Goal: Information Seeking & Learning: Learn about a topic

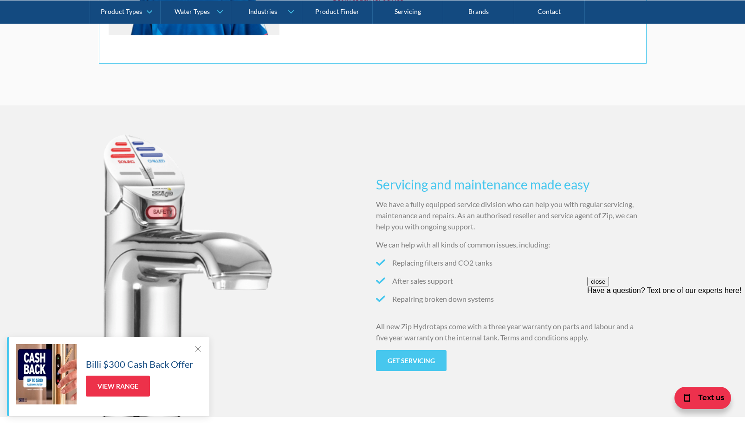
scroll to position [812, 0]
click at [250, 189] on img at bounding box center [188, 273] width 178 height 283
click at [199, 350] on div at bounding box center [197, 348] width 9 height 9
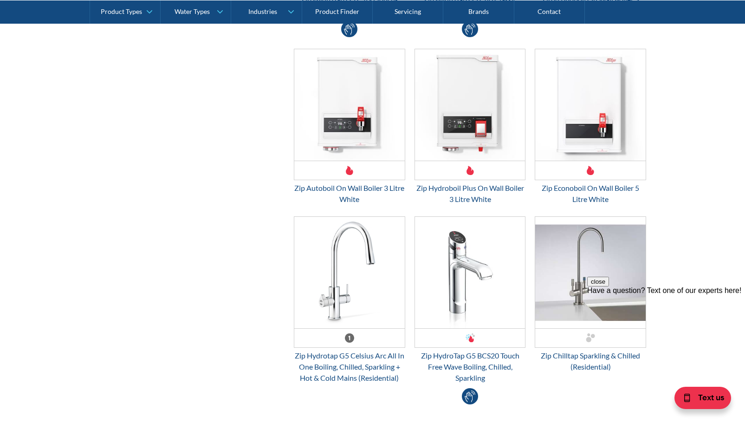
scroll to position [2365, 0]
click at [360, 281] on img "Email Form 3" at bounding box center [349, 272] width 110 height 111
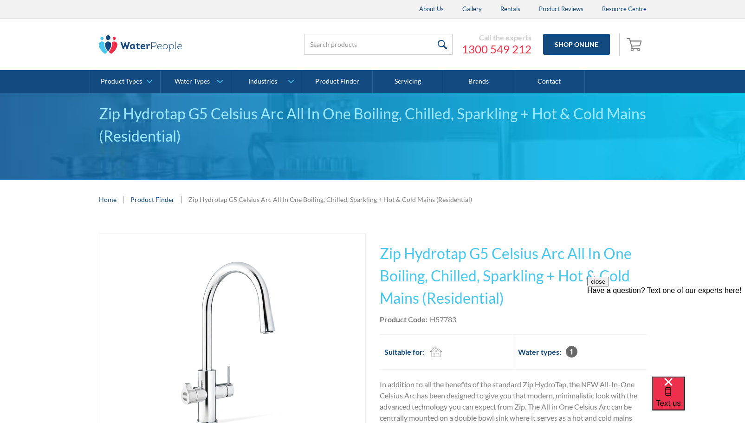
click at [316, 278] on img "open lightbox" at bounding box center [232, 345] width 184 height 225
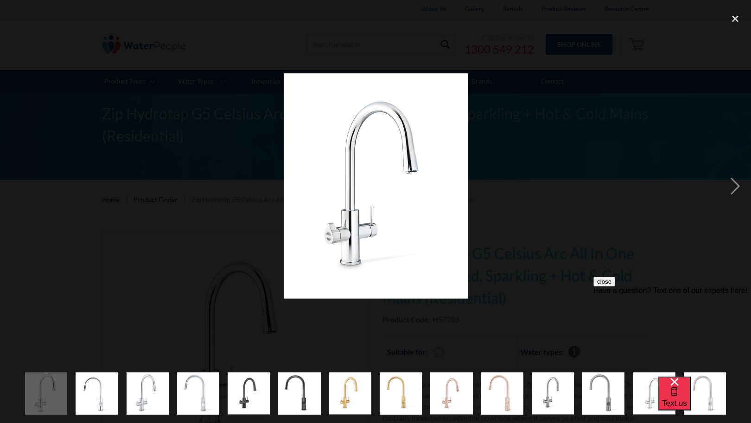
click at [257, 393] on img "show item 5 of 14" at bounding box center [249, 393] width 42 height 42
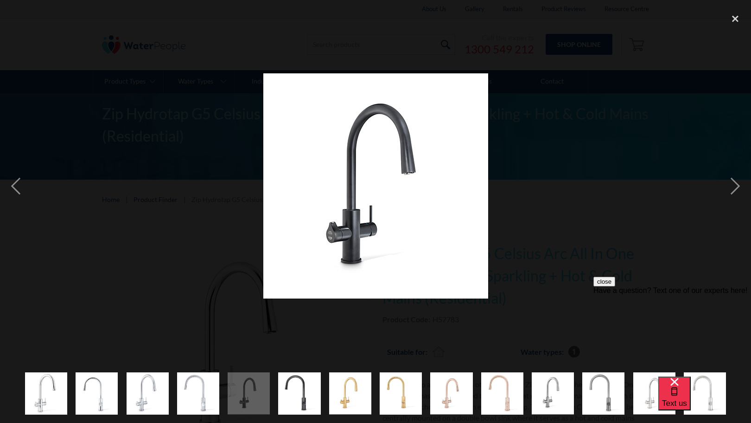
click at [292, 394] on img "show item 6 of 14" at bounding box center [299, 392] width 42 height 51
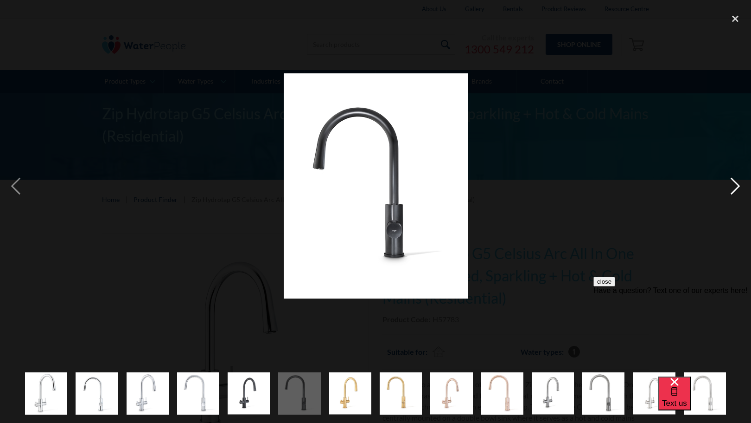
click at [736, 185] on div "next image" at bounding box center [736, 185] width 32 height 355
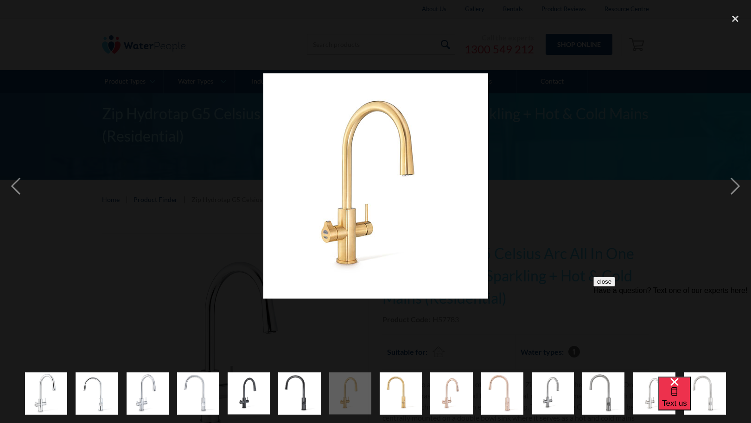
click at [186, 185] on div at bounding box center [375, 185] width 751 height 355
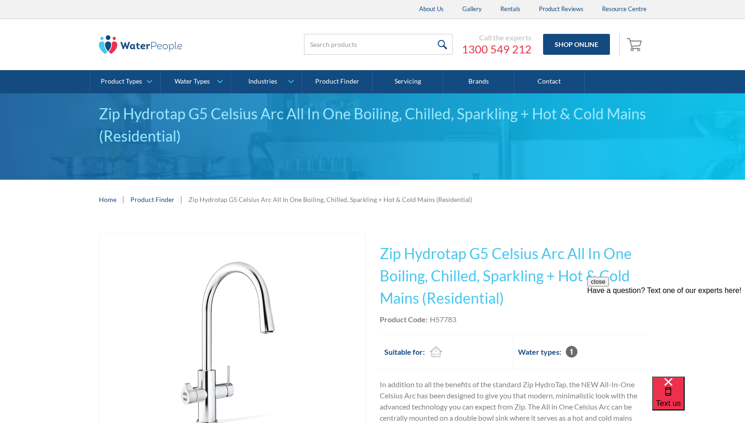
scroll to position [1, 0]
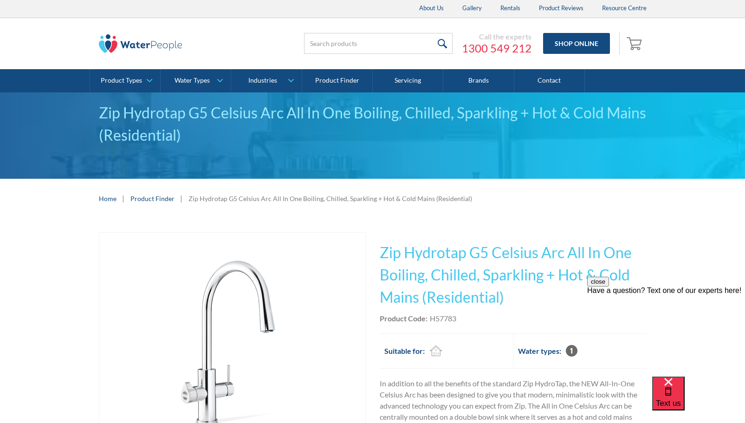
drag, startPoint x: 289, startPoint y: 212, endPoint x: 286, endPoint y: 185, distance: 27.5
click at [289, 212] on div "Home | Product Finder | Zip Hydrotap G5 Celsius Arc All In One Boiling, Chilled…" at bounding box center [372, 198] width 745 height 39
click at [333, 42] on input "search" at bounding box center [378, 43] width 148 height 21
type input "Taps"
click at [432, 33] on input "submit" at bounding box center [442, 43] width 20 height 21
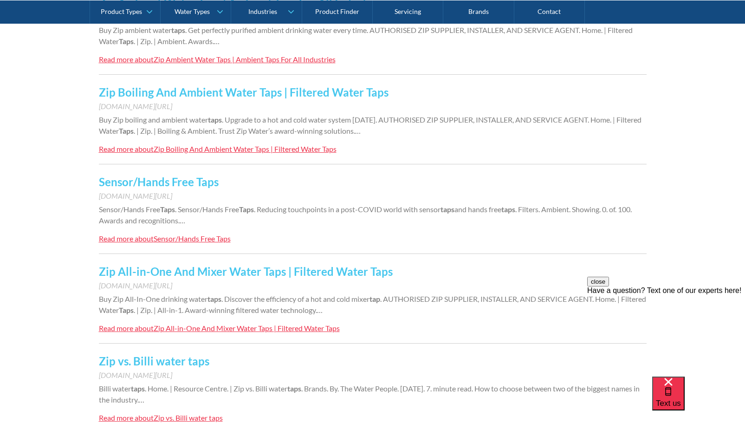
scroll to position [623, 0]
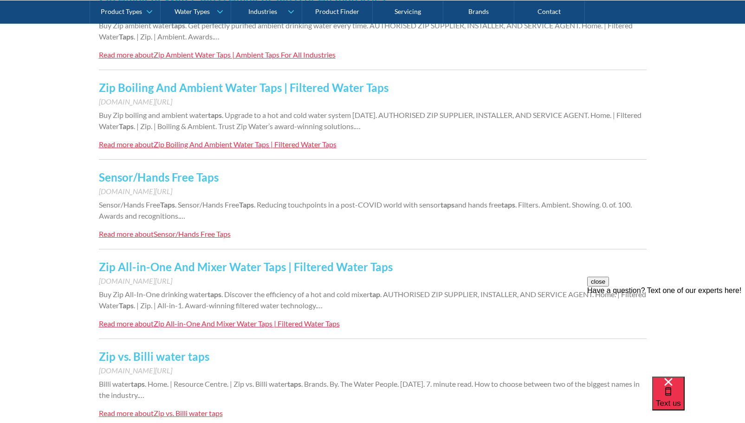
click at [205, 324] on div "Zip All-in-One And Mixer Water Taps | Filtered Water Taps" at bounding box center [247, 323] width 186 height 9
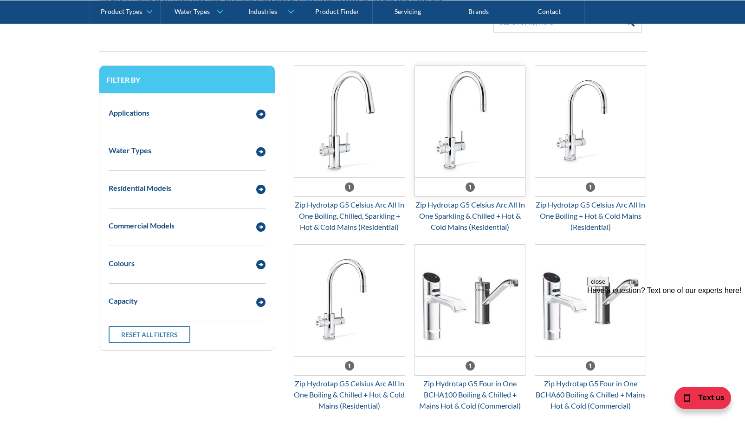
scroll to position [399, 0]
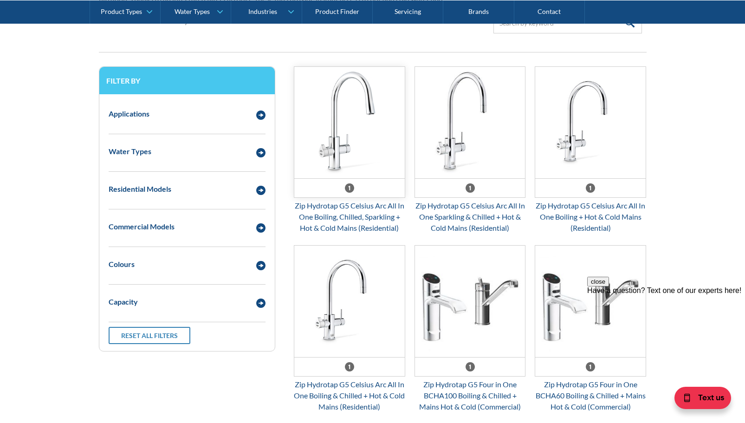
click at [373, 116] on img "Email Form 3" at bounding box center [349, 122] width 110 height 111
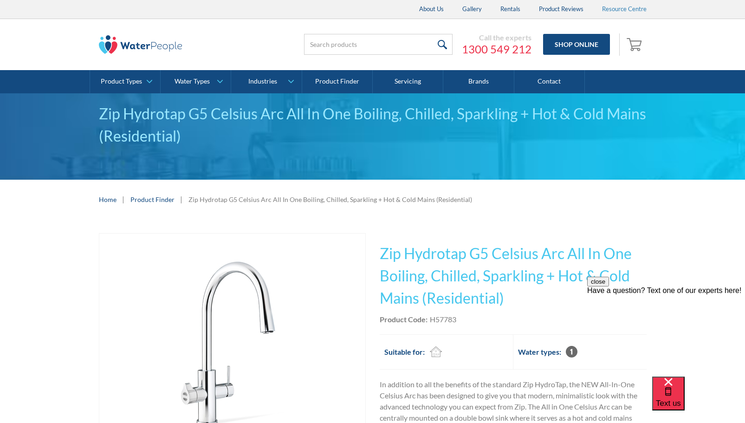
click at [619, 13] on link "Resource Centre" at bounding box center [623, 9] width 63 height 19
